Goal: Transaction & Acquisition: Purchase product/service

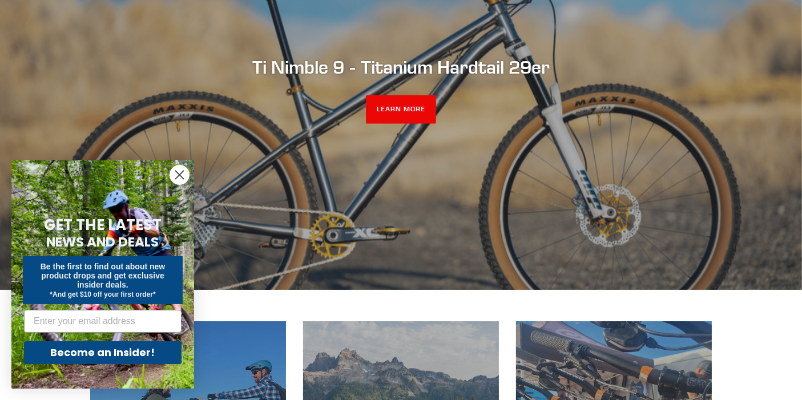
scroll to position [253, 0]
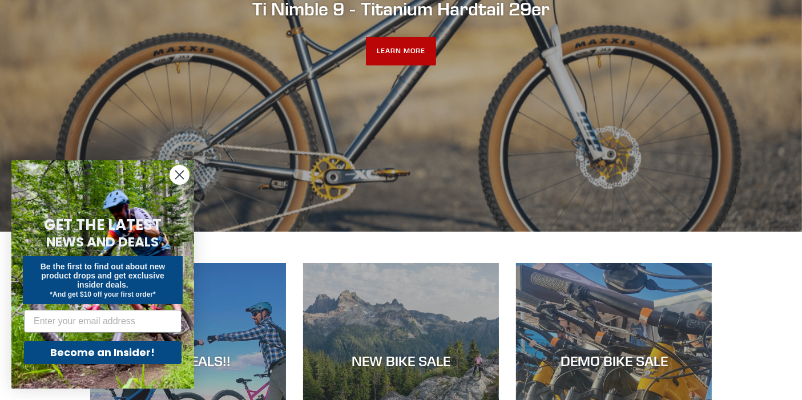
click at [398, 51] on link "LEARN MORE" at bounding box center [401, 51] width 70 height 29
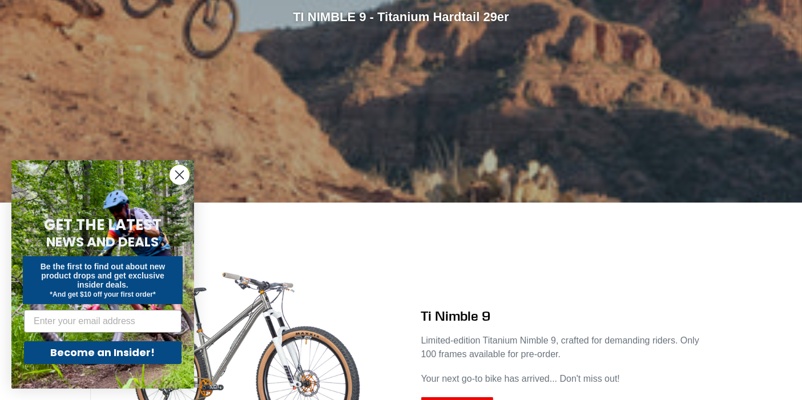
scroll to position [507, 0]
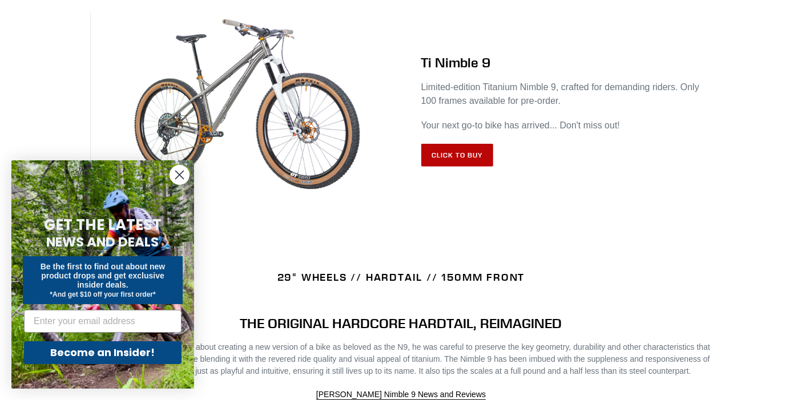
click at [454, 149] on link "Click to Buy" at bounding box center [457, 155] width 72 height 23
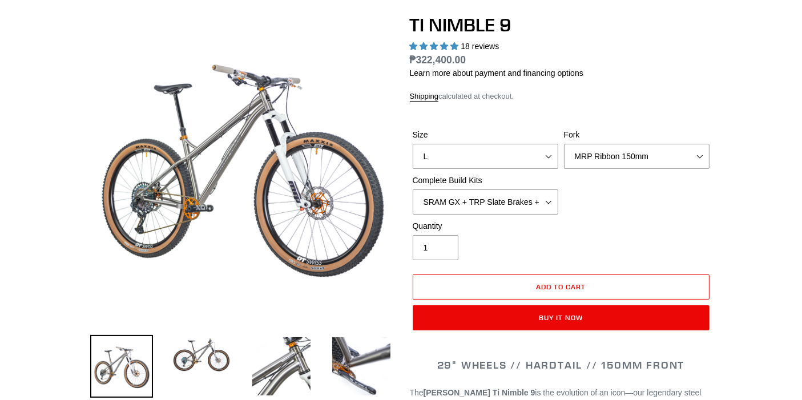
select select "highest-rating"
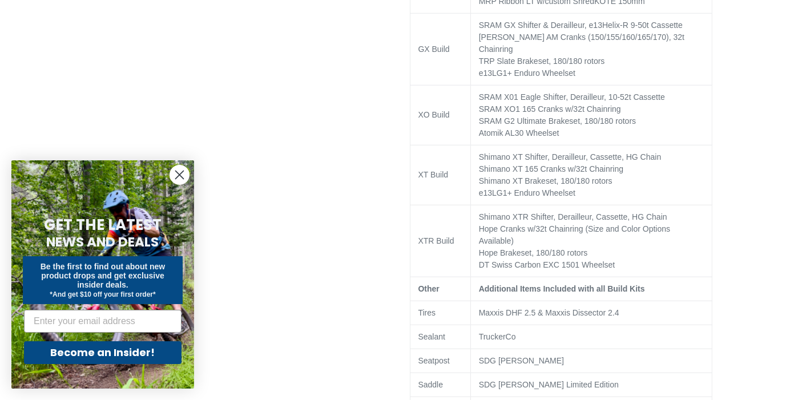
scroll to position [950, 0]
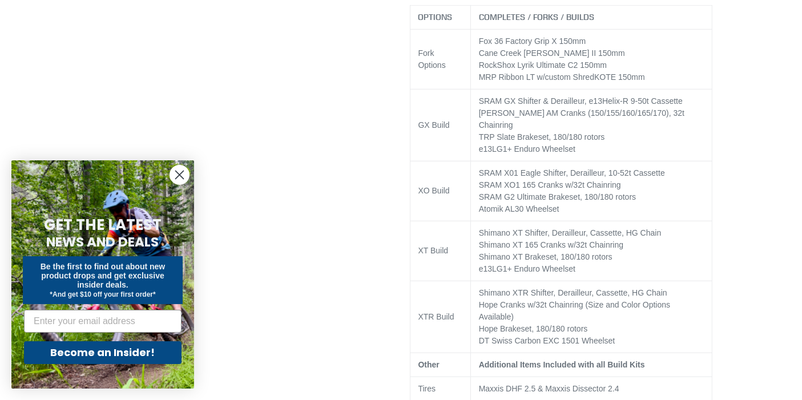
click at [181, 172] on circle "Close dialog" at bounding box center [179, 174] width 19 height 19
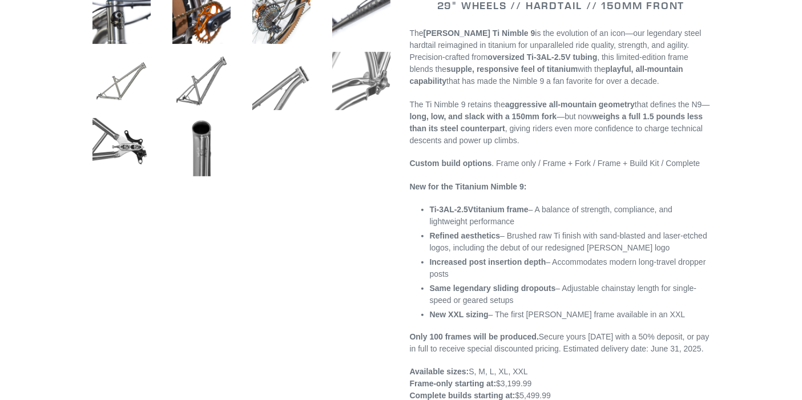
scroll to position [443, 0]
